Goal: Ask a question

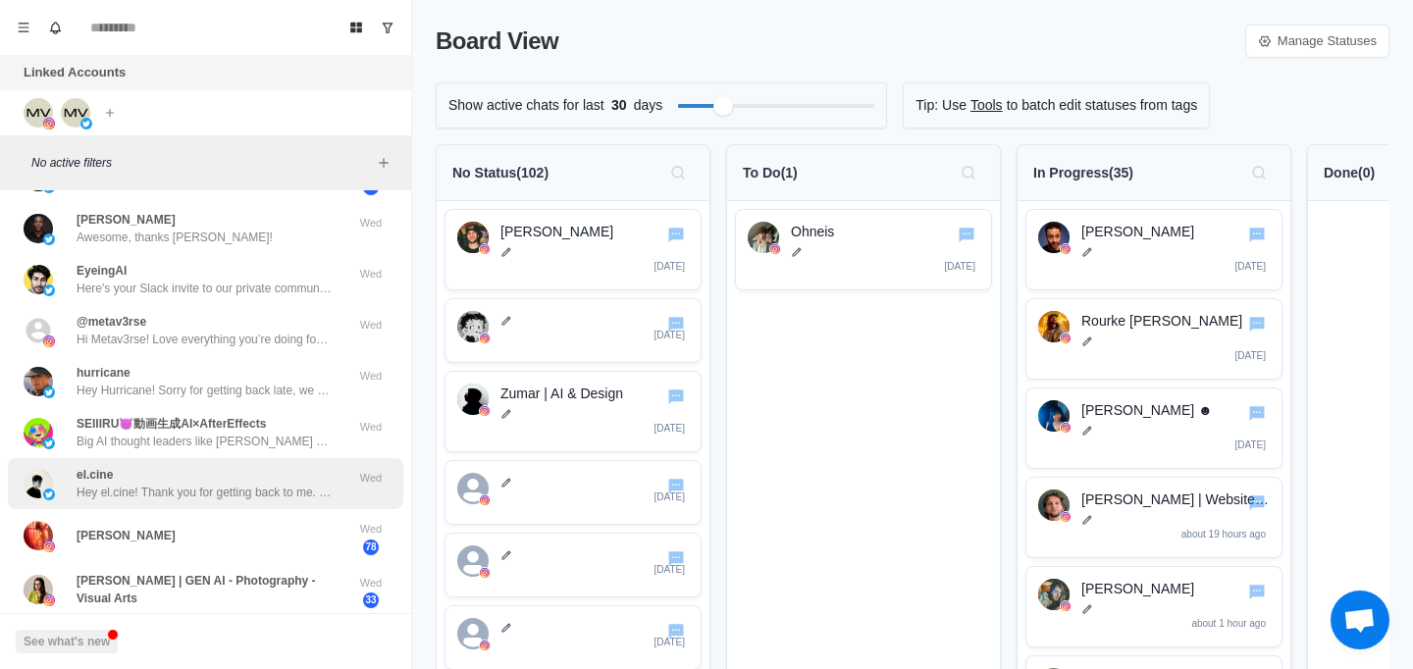
scroll to position [742, 0]
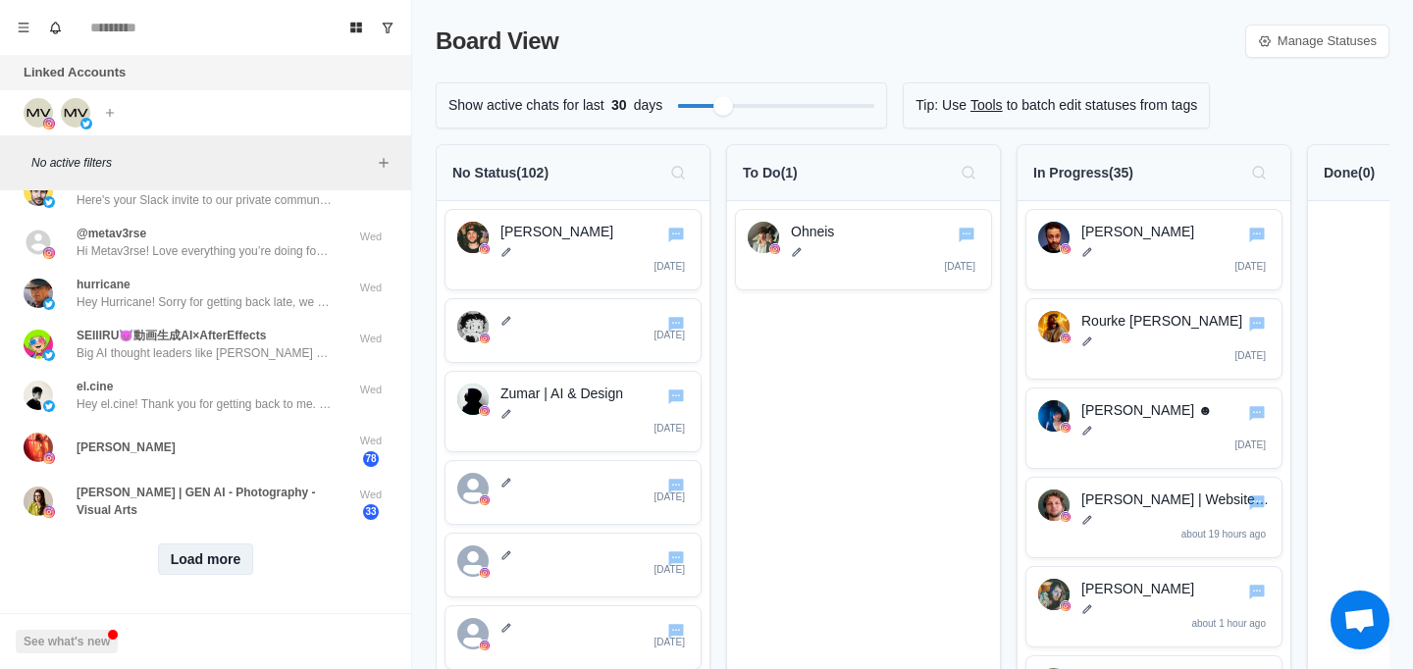
click at [182, 543] on button "Load more" at bounding box center [206, 558] width 96 height 31
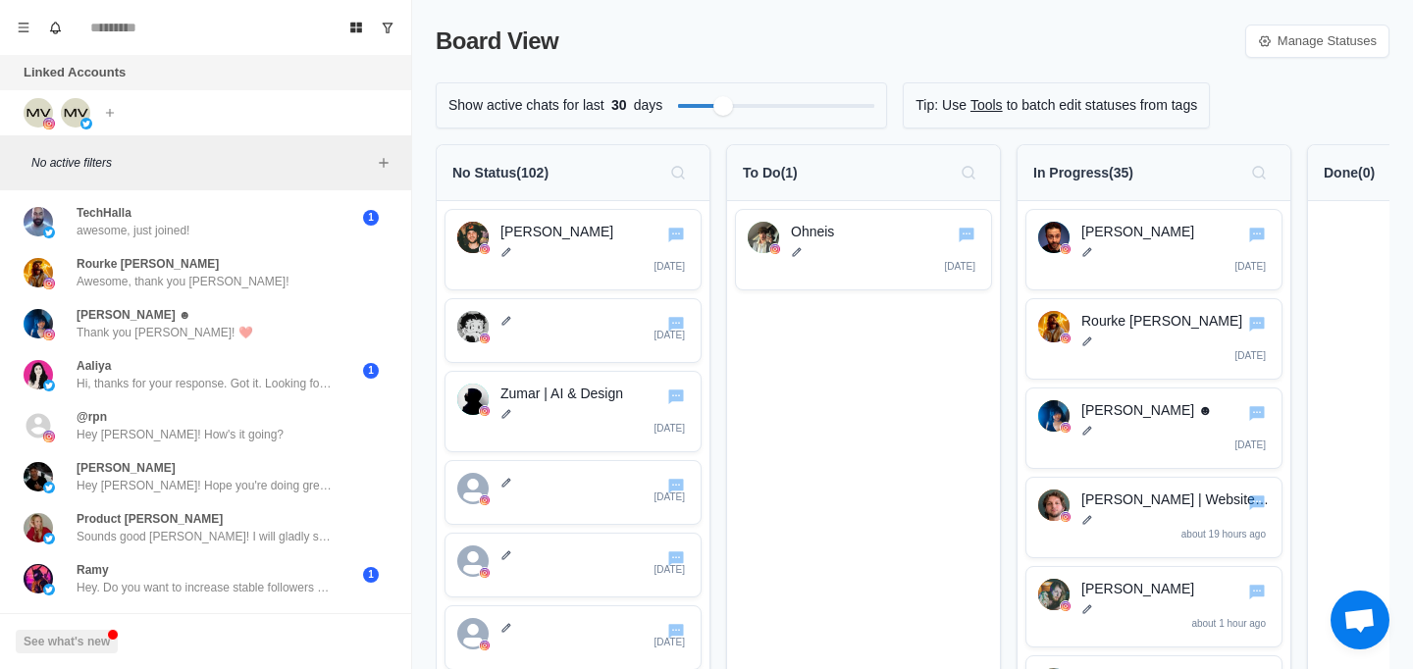
scroll to position [1772, 0]
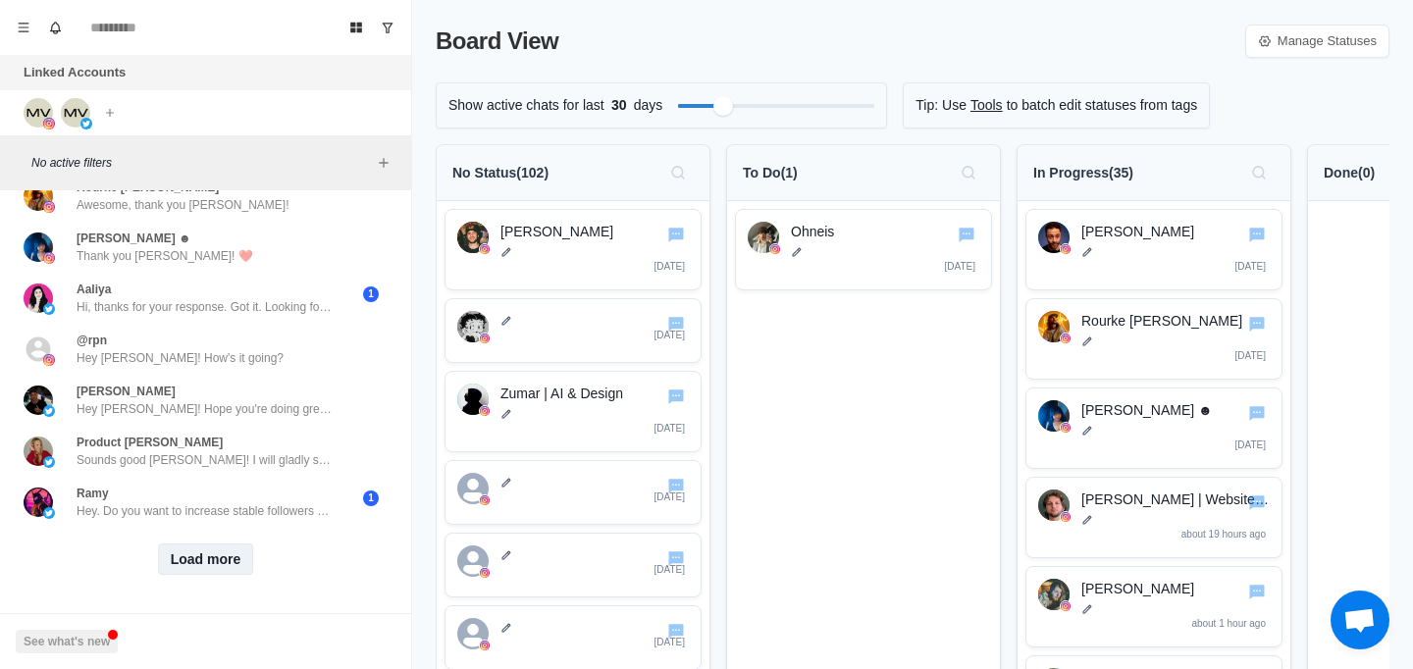
click at [228, 543] on button "Load more" at bounding box center [206, 558] width 96 height 31
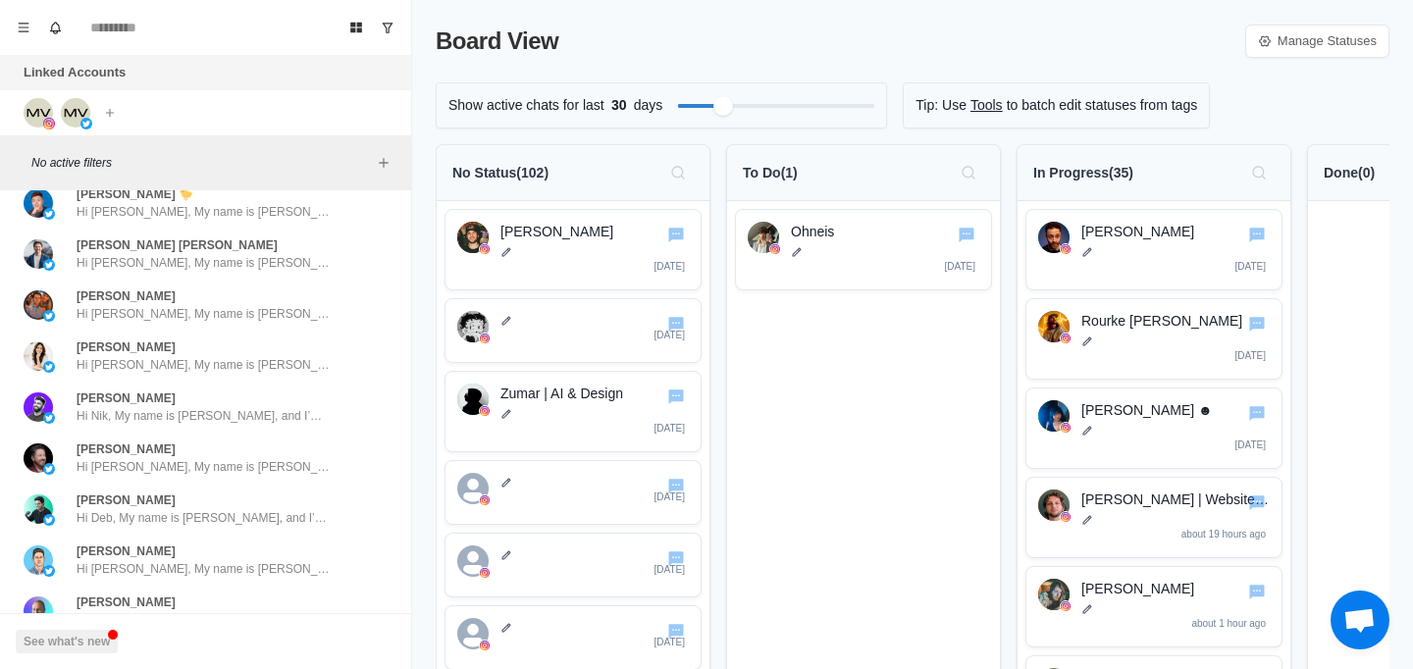
scroll to position [2792, 0]
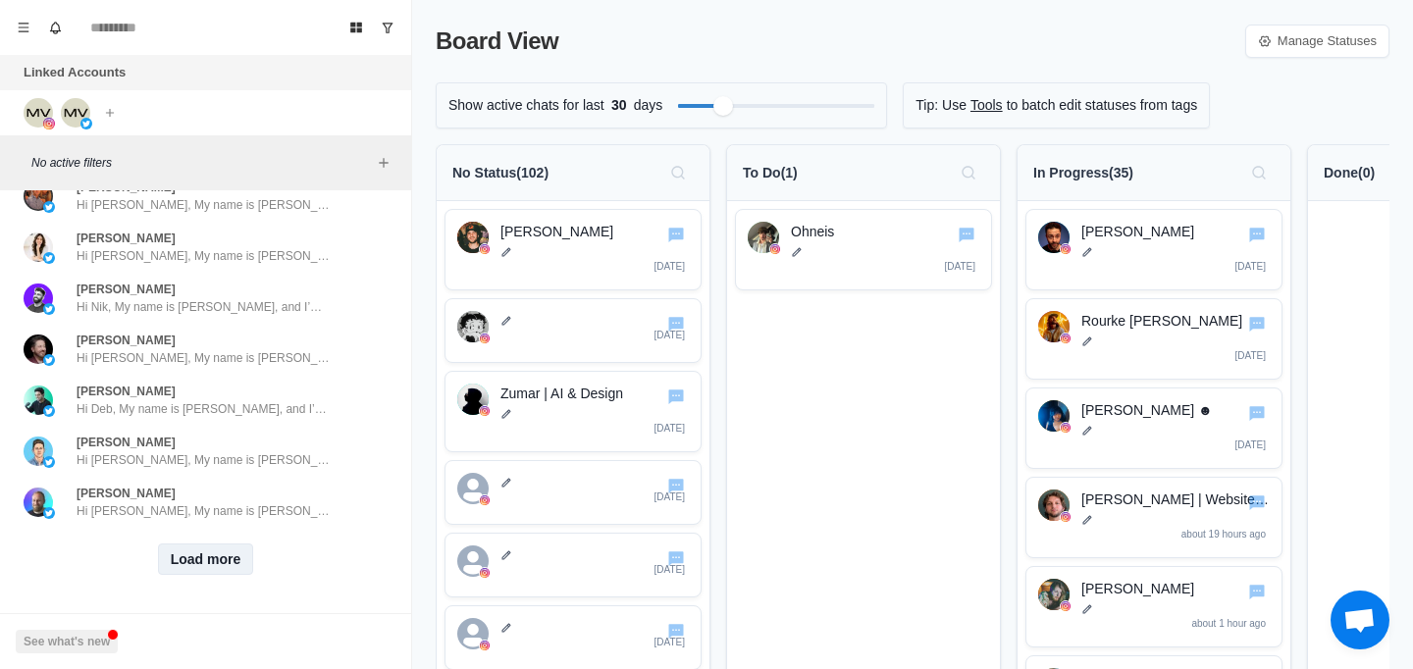
click at [231, 543] on button "Load more" at bounding box center [206, 558] width 96 height 31
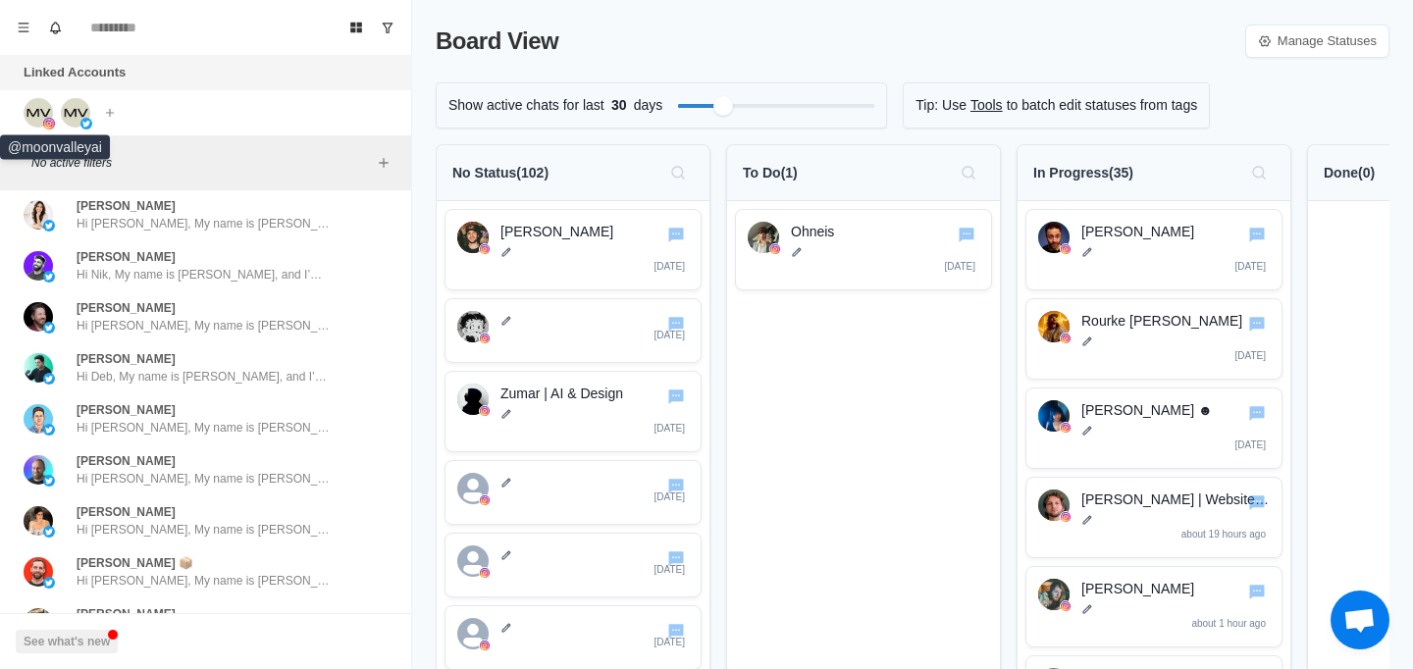
click at [44, 119] on img at bounding box center [49, 124] width 12 height 12
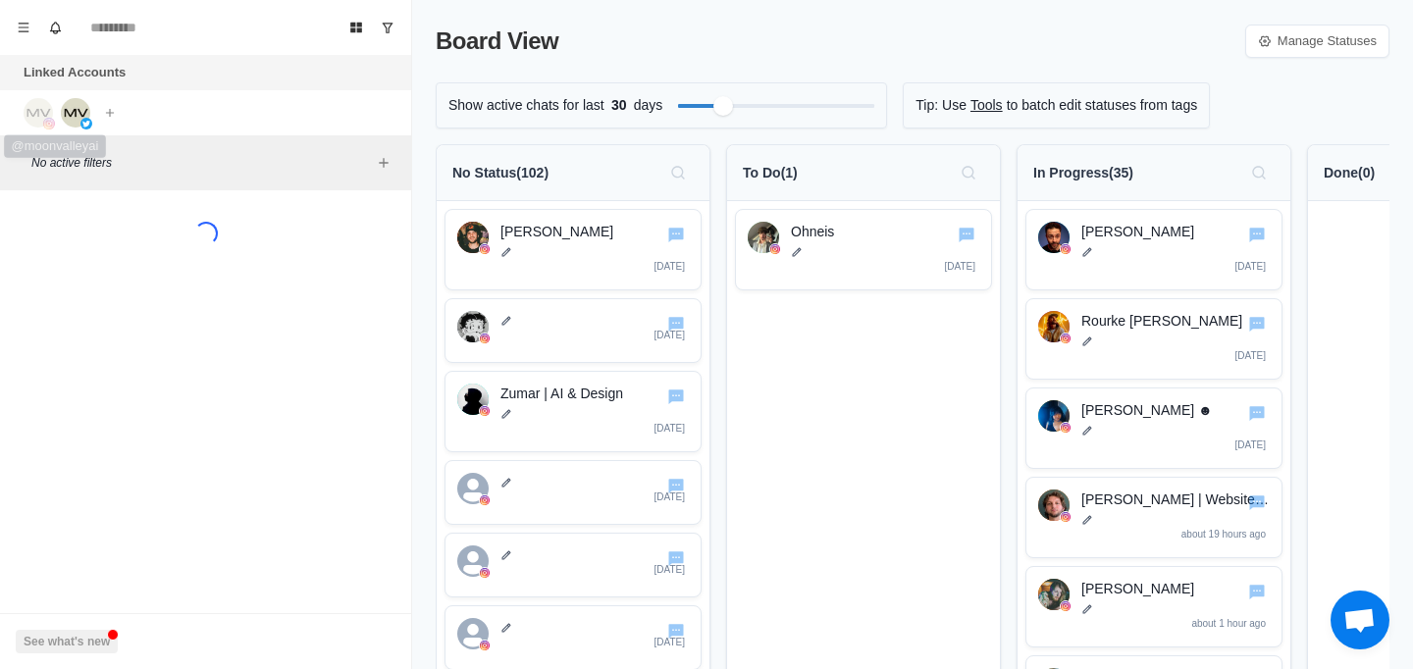
scroll to position [0, 0]
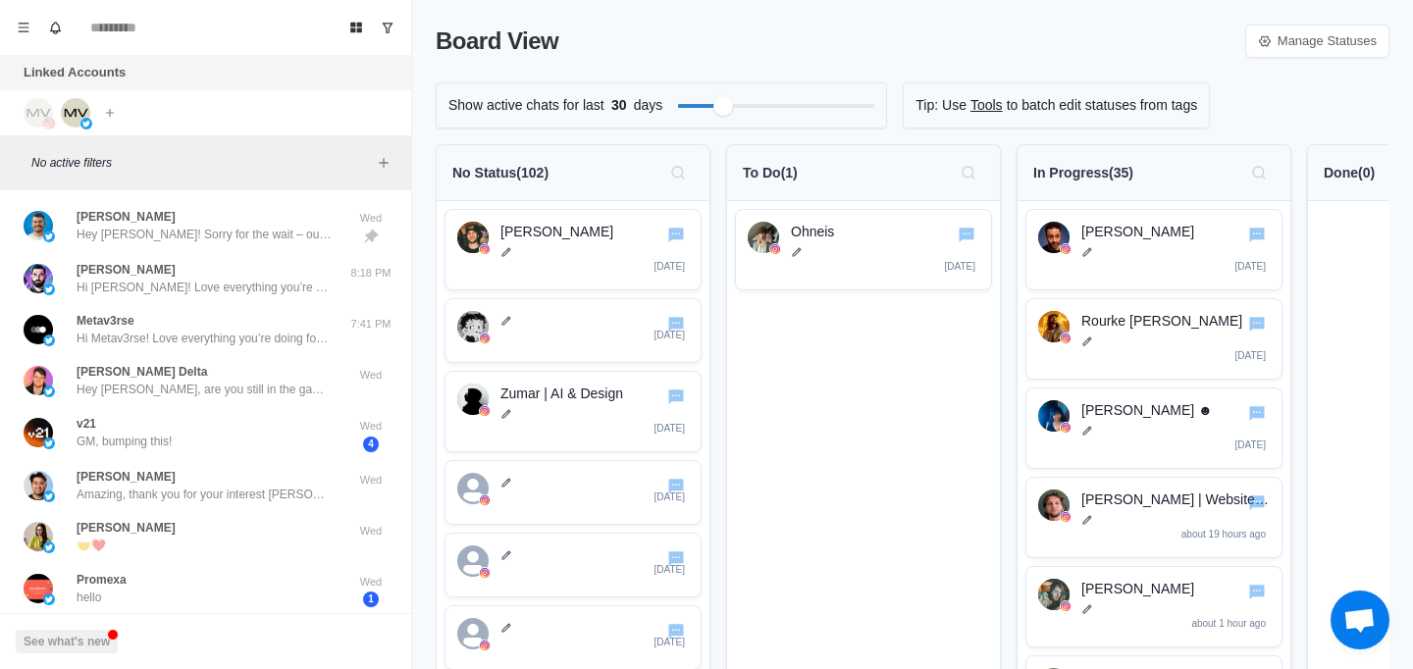
click at [77, 129] on div "Connect X account Connect Instagram account" at bounding box center [72, 112] width 145 height 45
click at [77, 119] on img at bounding box center [75, 112] width 29 height 29
click at [48, 124] on img at bounding box center [49, 124] width 12 height 12
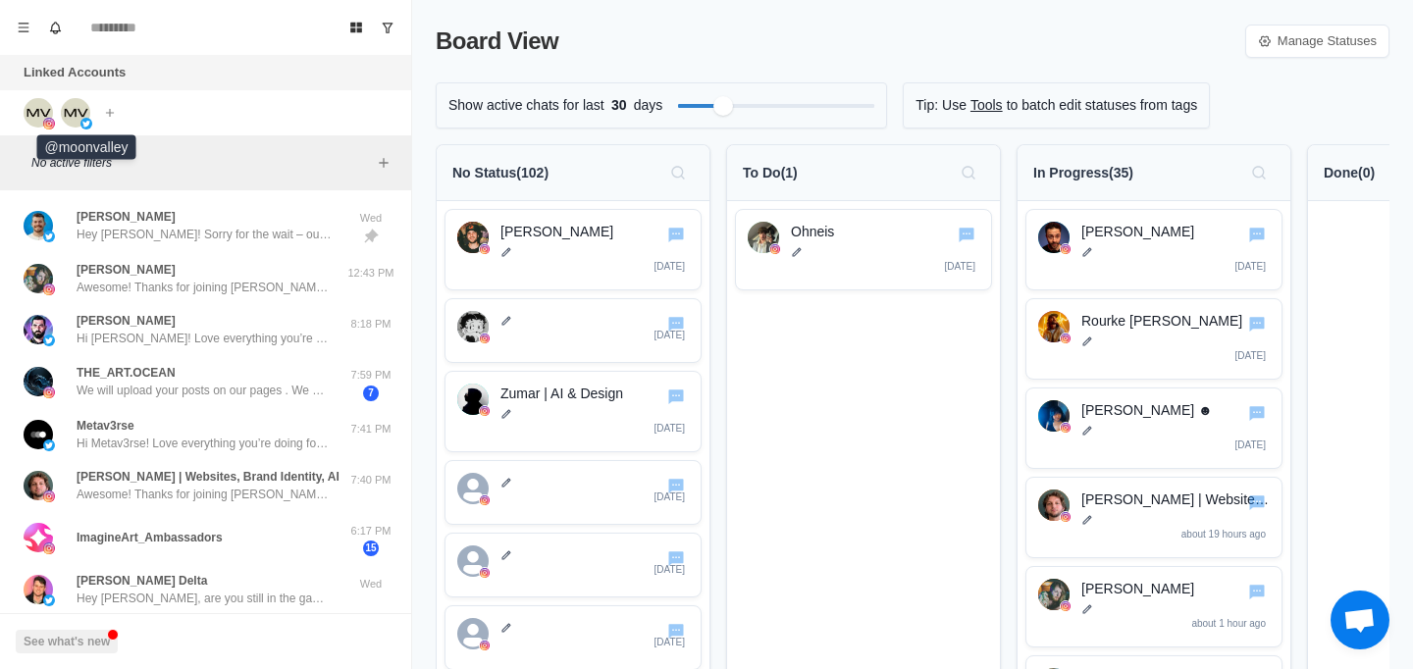
click at [65, 120] on img at bounding box center [75, 112] width 29 height 29
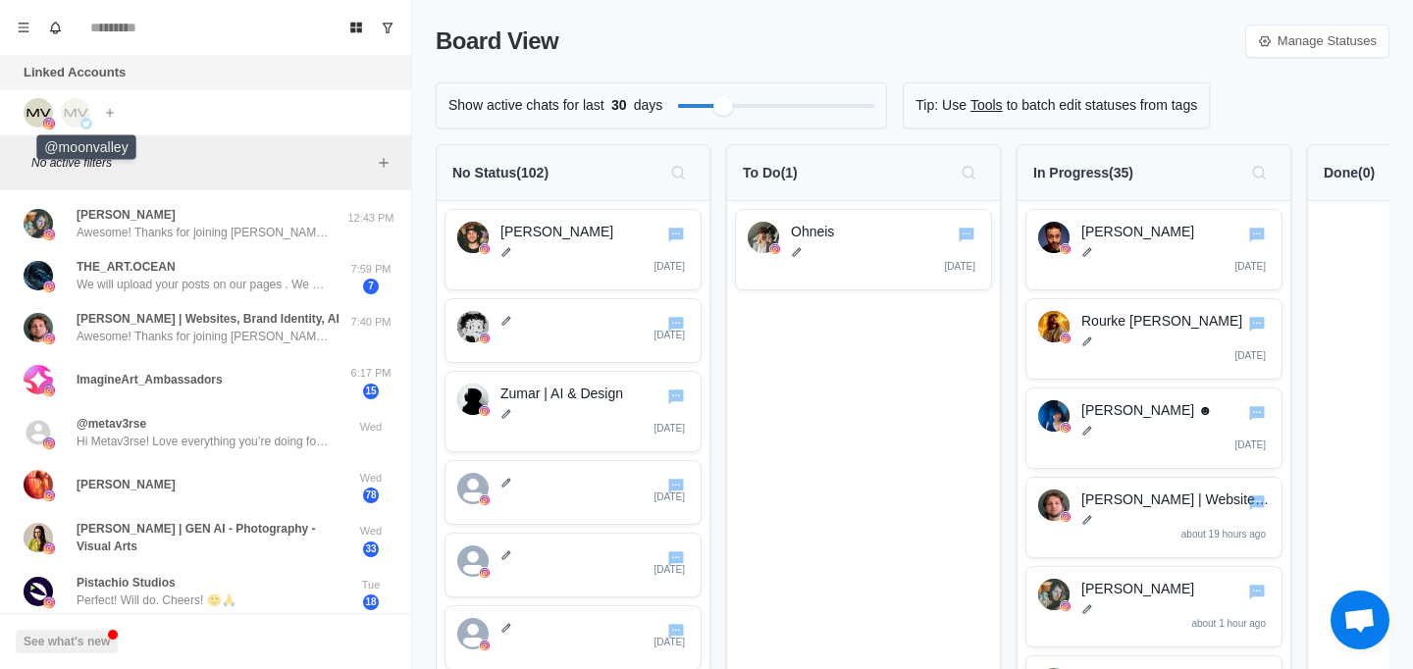
click at [85, 119] on img at bounding box center [86, 124] width 12 height 12
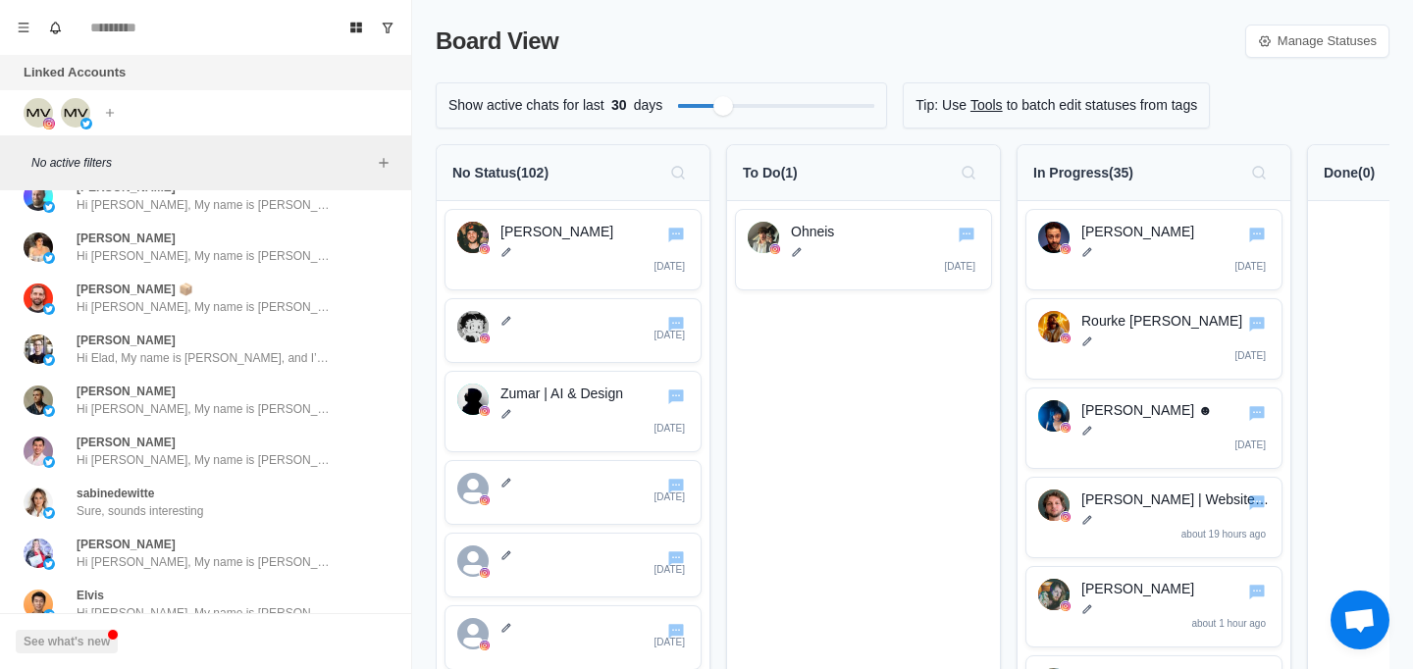
scroll to position [3812, 0]
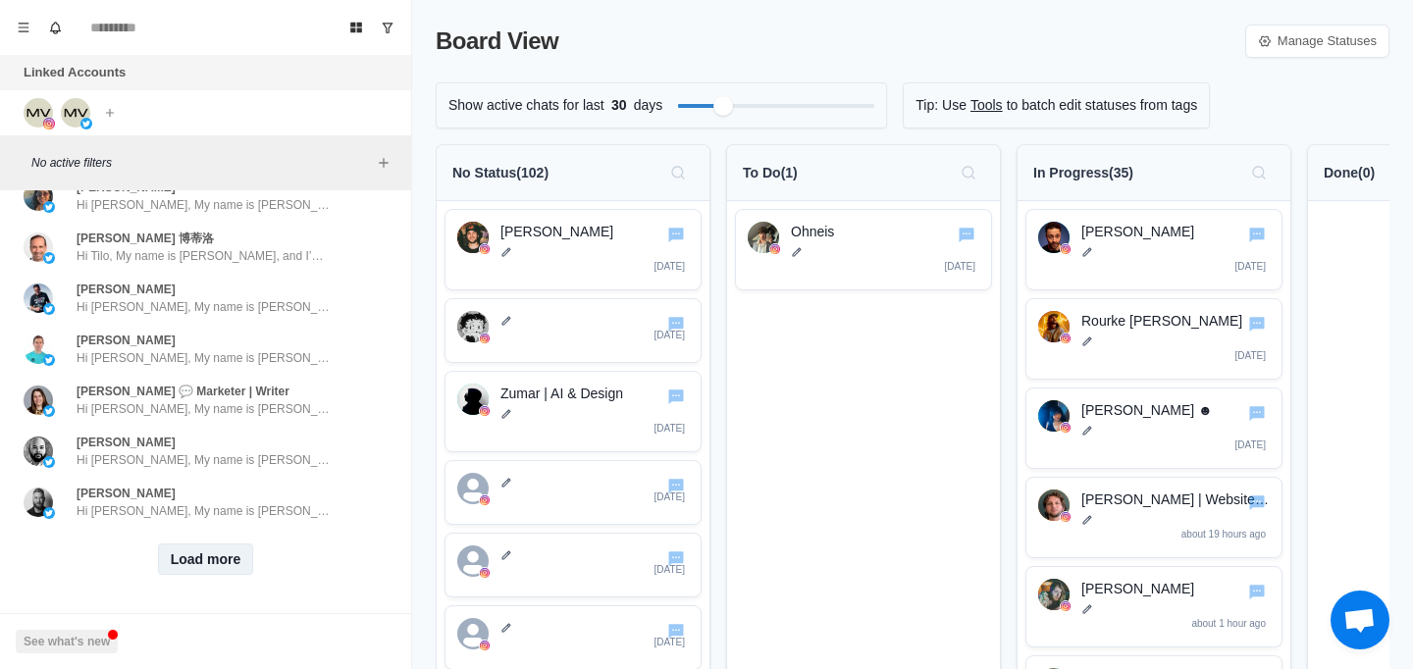
click at [168, 543] on button "Load more" at bounding box center [206, 558] width 96 height 31
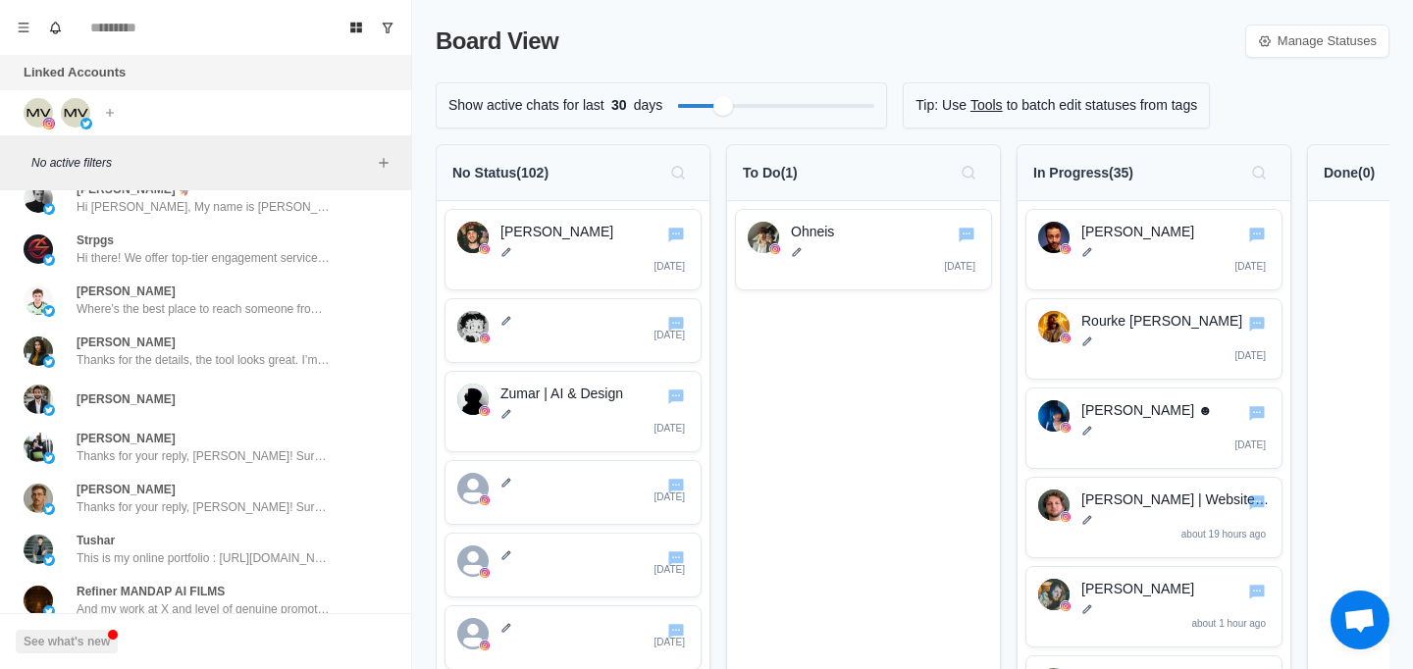
scroll to position [4844, 0]
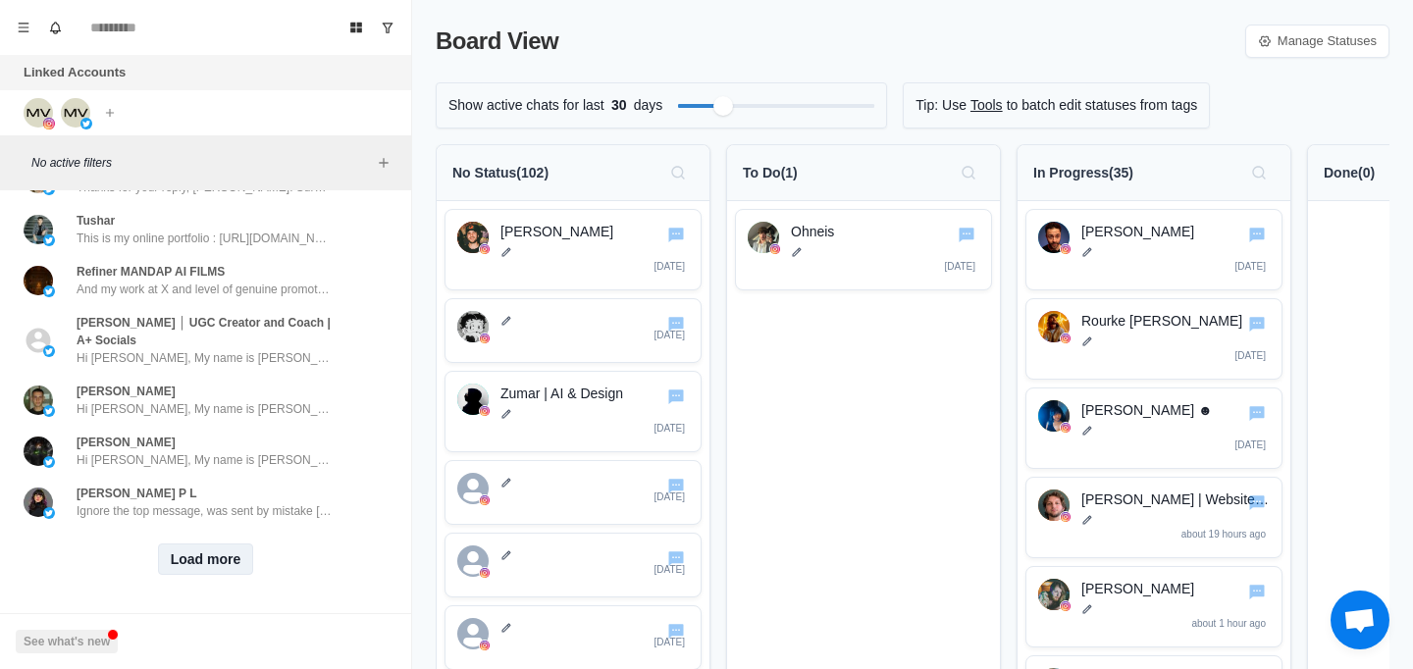
click at [175, 543] on button "Load more" at bounding box center [206, 558] width 96 height 31
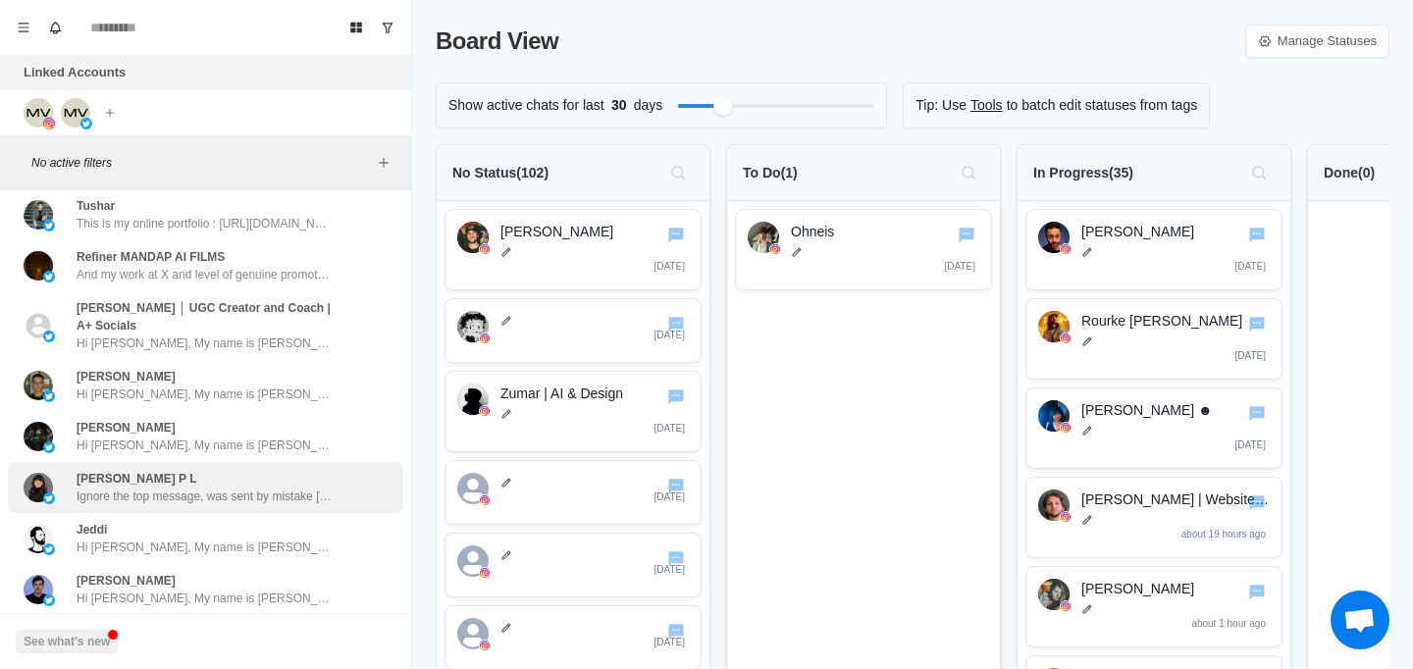
scroll to position [5858, 0]
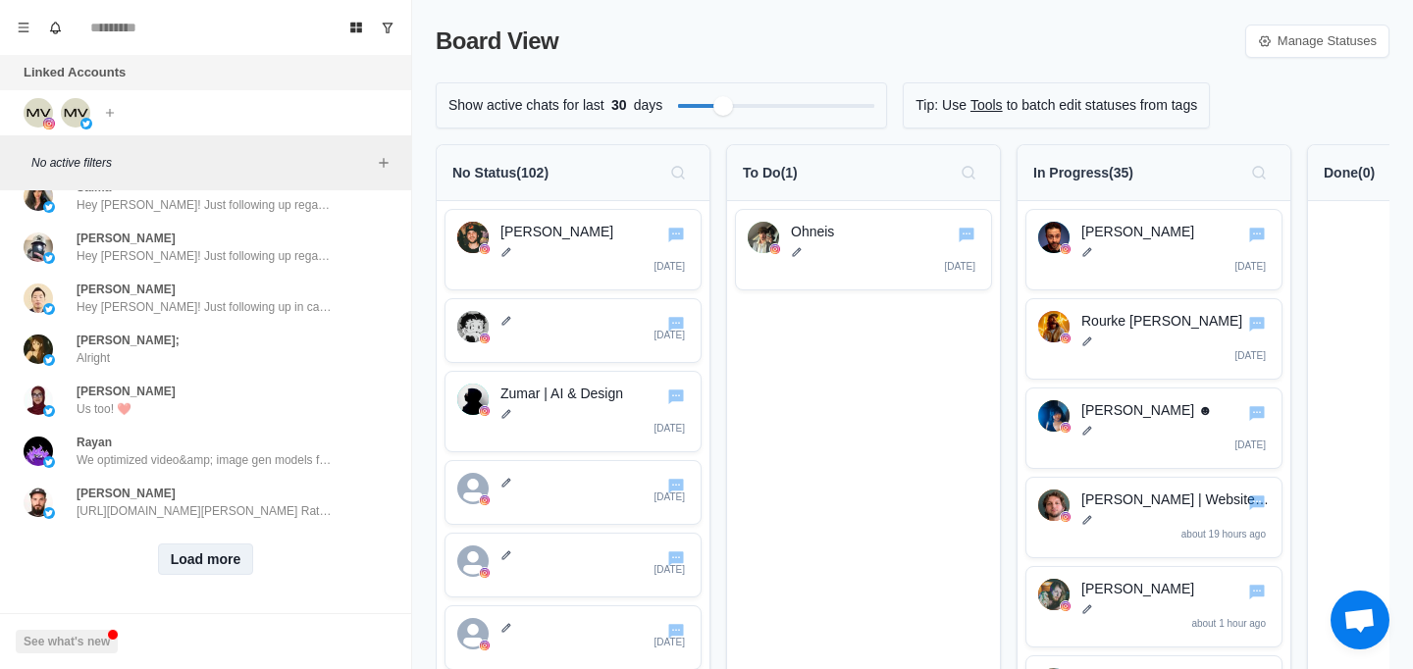
click at [205, 543] on button "Load more" at bounding box center [206, 558] width 96 height 31
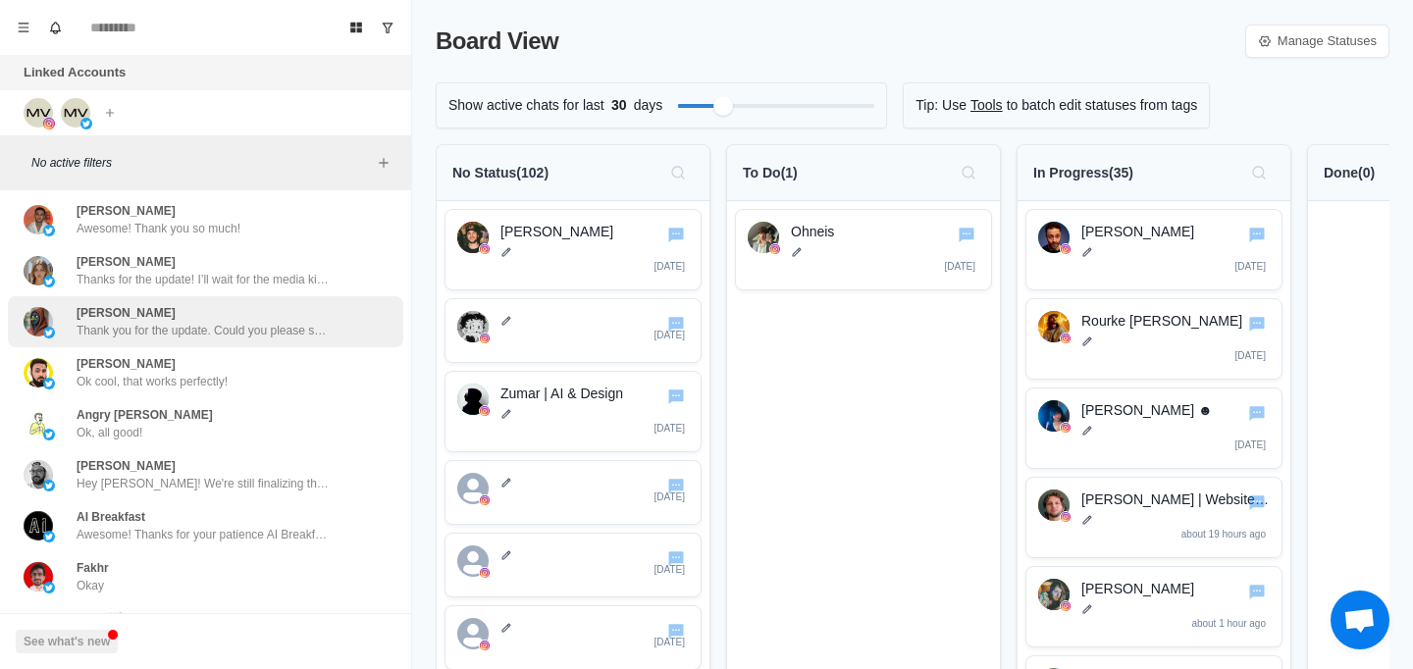
scroll to position [6879, 0]
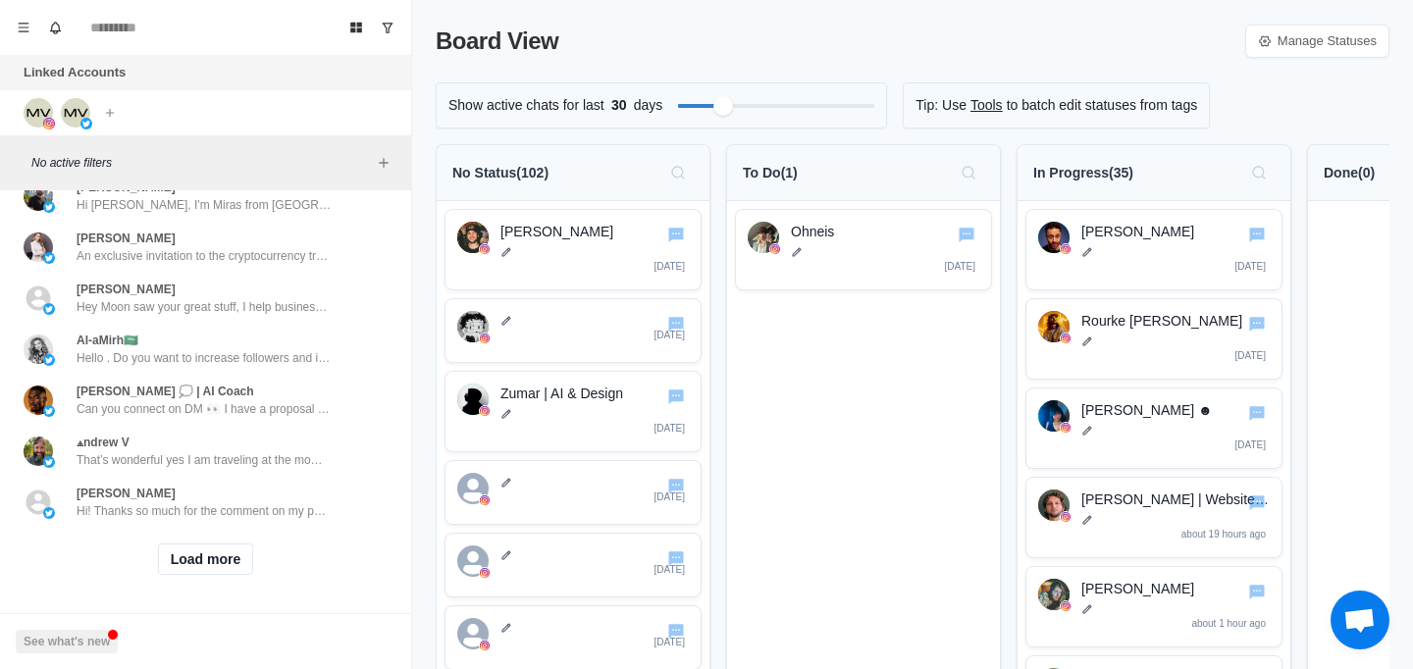
click at [214, 528] on div "Load more" at bounding box center [205, 559] width 395 height 63
click at [212, 543] on button "Load more" at bounding box center [206, 558] width 96 height 31
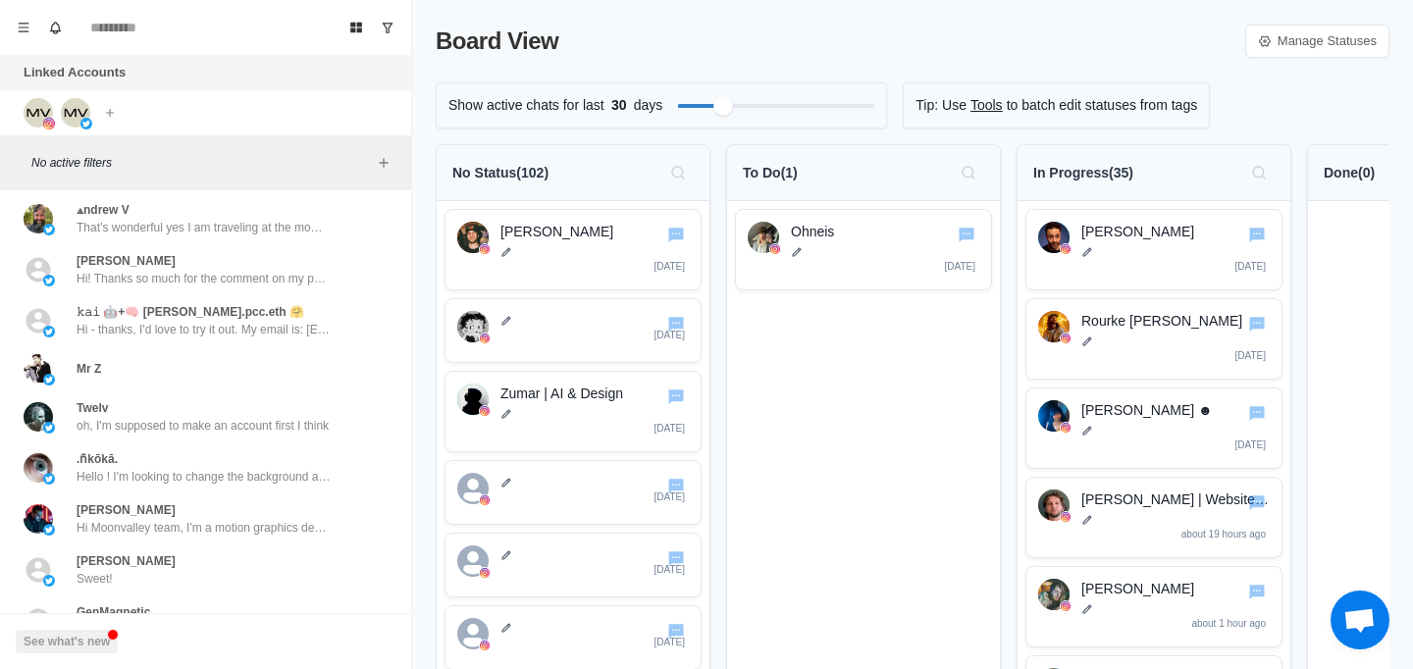
scroll to position [7654, 0]
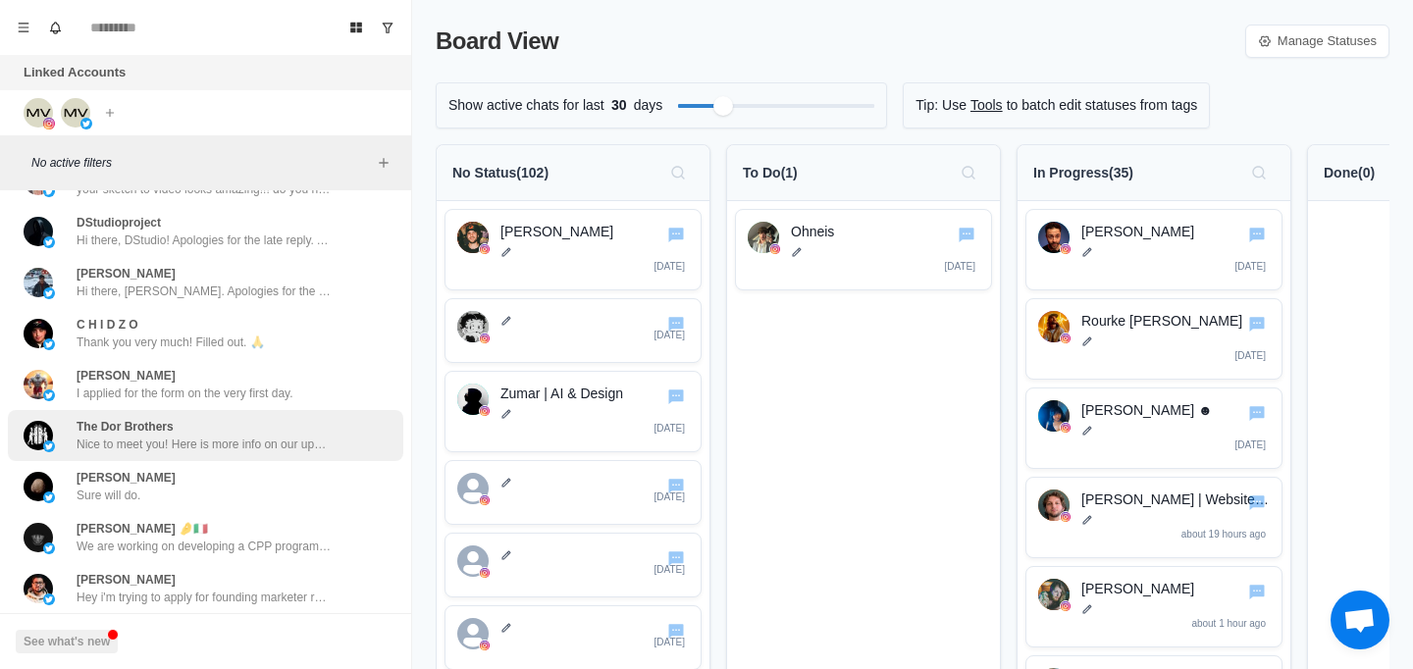
click at [213, 438] on p "Nice to meet you! Here is more info on our upcoming CPP program: [URL][DOMAIN_N…" at bounding box center [204, 445] width 255 height 18
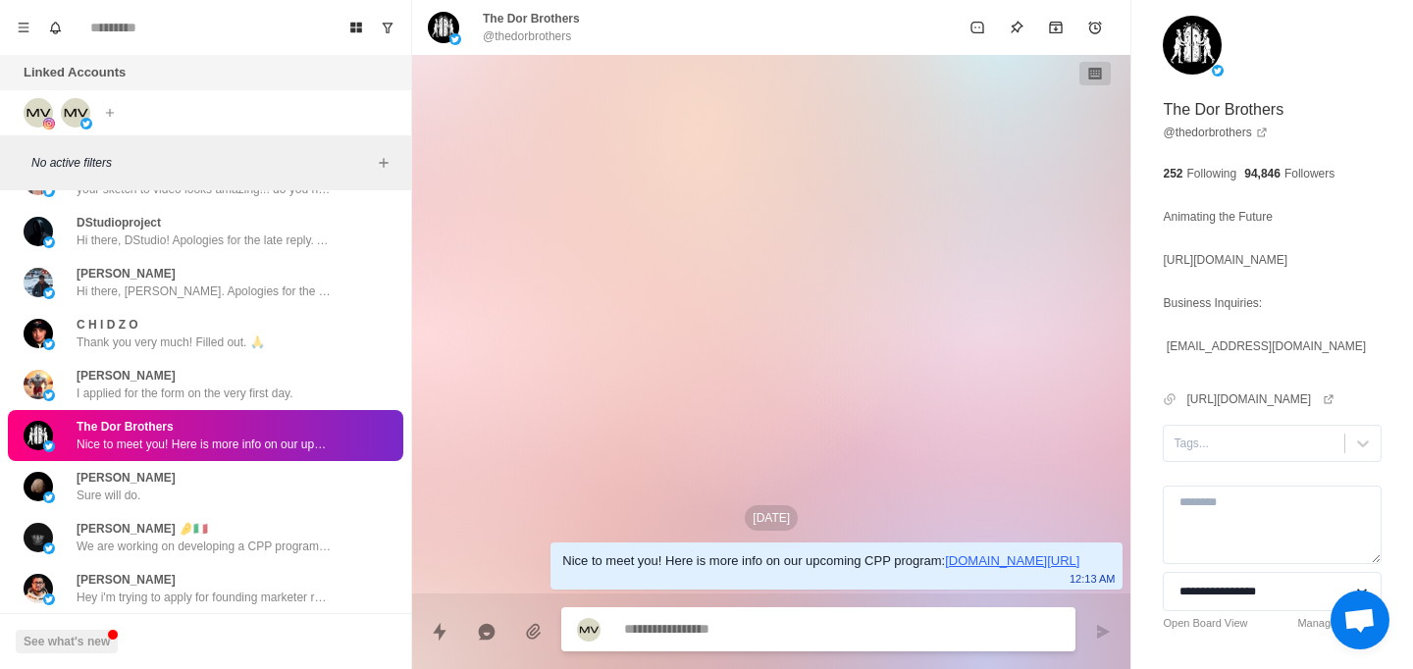
type textarea "*"
